Goal: Task Accomplishment & Management: Manage account settings

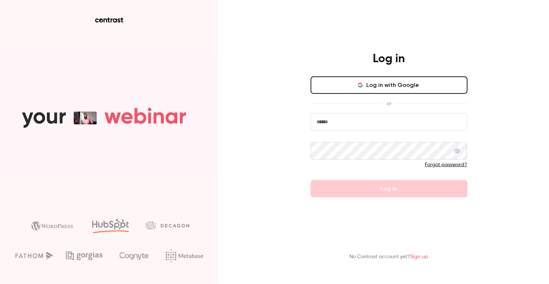
type input "**********"
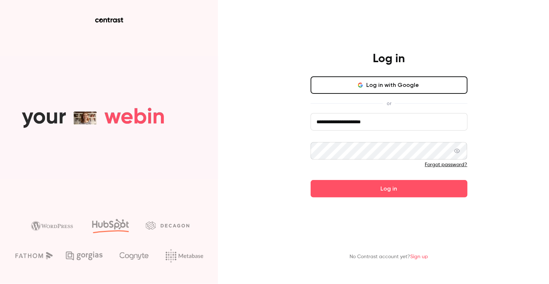
click at [306, 168] on div "**********" at bounding box center [388, 125] width 189 height 146
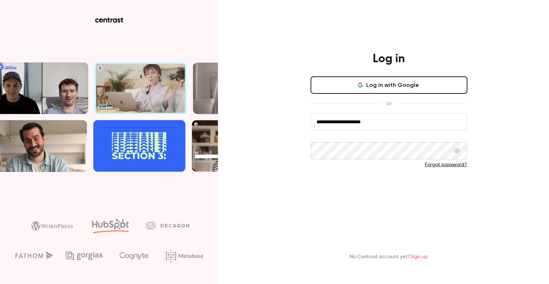
click at [330, 187] on button "Log in" at bounding box center [388, 188] width 157 height 17
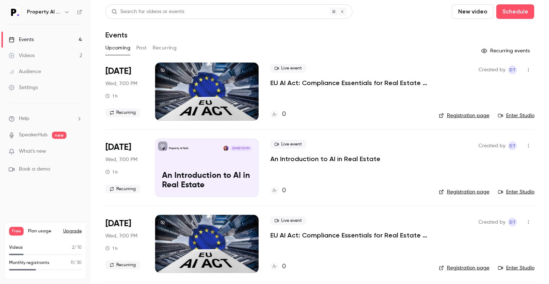
click at [141, 46] on button "Past" at bounding box center [141, 48] width 11 height 12
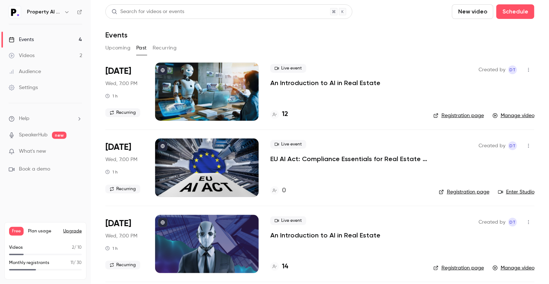
click at [327, 81] on p "An Introduction to AI in Real Estate" at bounding box center [325, 82] width 110 height 9
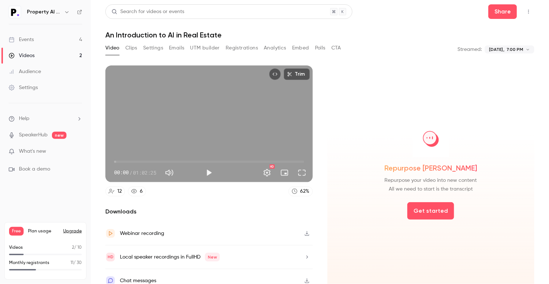
click at [244, 48] on button "Registrations" at bounding box center [241, 48] width 32 height 12
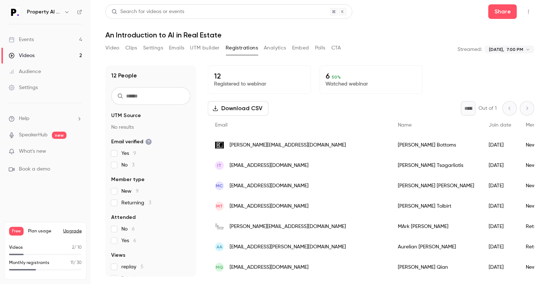
click at [362, 107] on div "Download CSV * Out of 1" at bounding box center [371, 108] width 326 height 15
click at [172, 48] on button "Emails" at bounding box center [176, 48] width 15 height 12
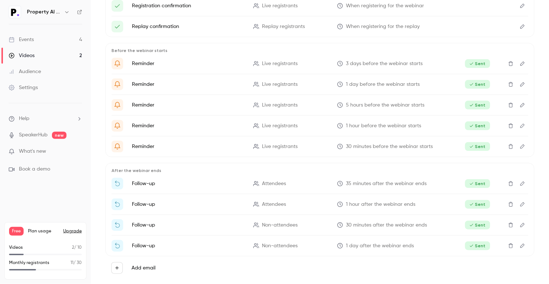
scroll to position [110, 0]
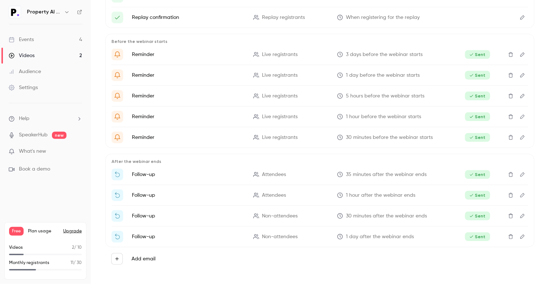
click at [313, 151] on div "When registered Registration confirmation Live registrants When registering for…" at bounding box center [319, 123] width 429 height 294
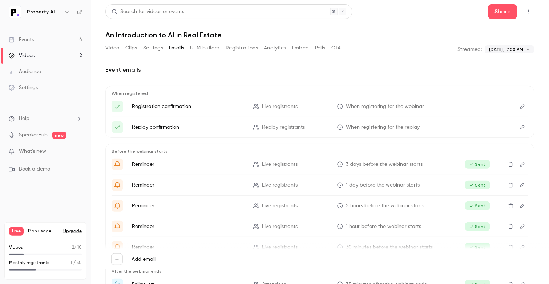
click at [25, 84] on div "Settings" at bounding box center [23, 87] width 29 height 7
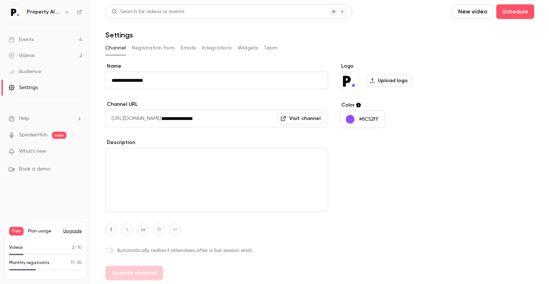
click at [32, 40] on div "Events" at bounding box center [21, 39] width 25 height 7
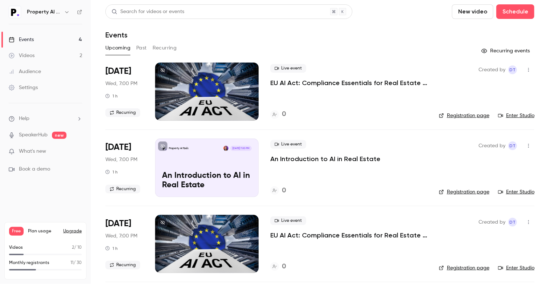
click at [298, 33] on div "Events" at bounding box center [319, 35] width 429 height 9
